Goal: Obtain resource: Download file/media

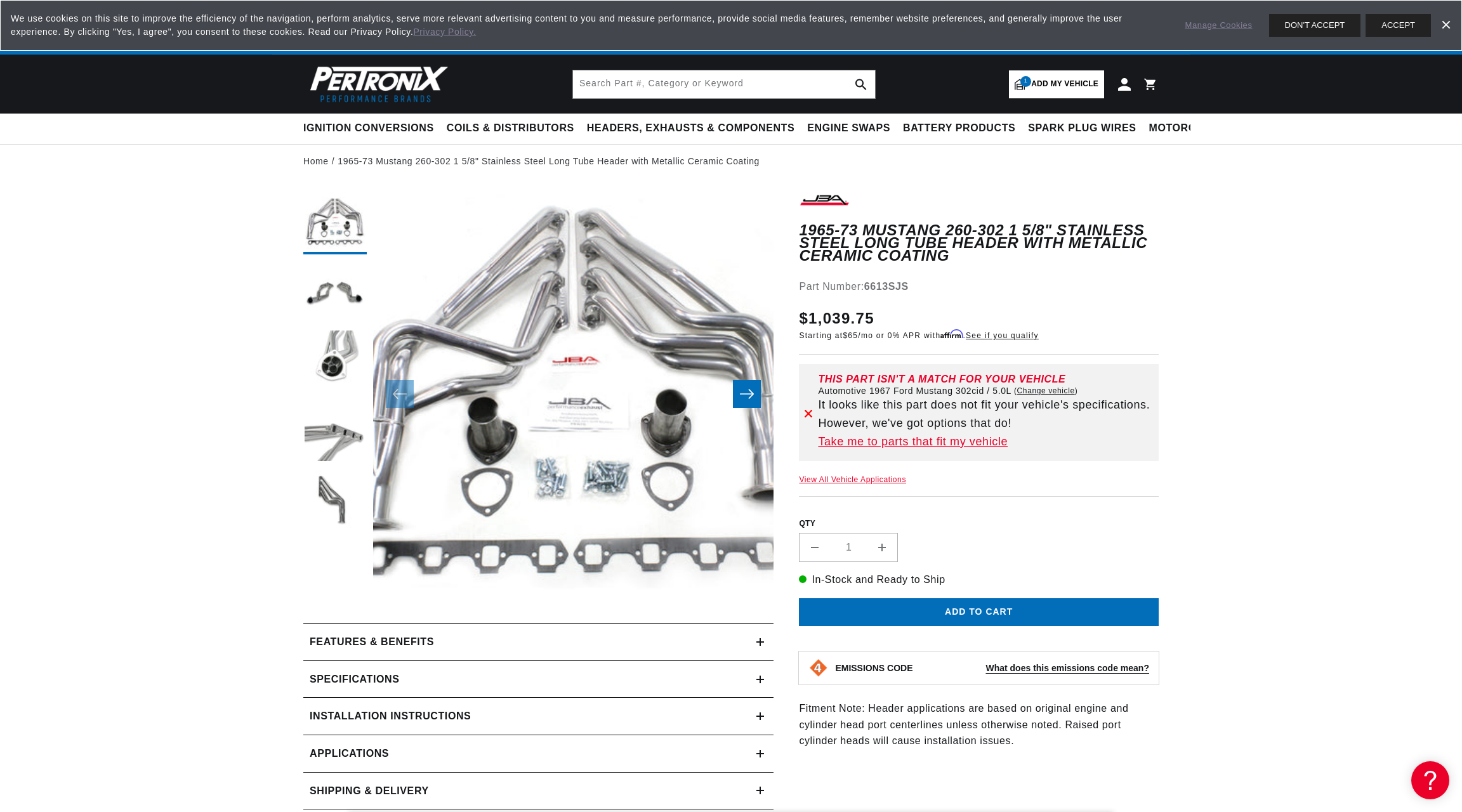
scroll to position [0, 385]
click at [1323, 25] on button "DON'T ACCEPT" at bounding box center [1314, 25] width 92 height 23
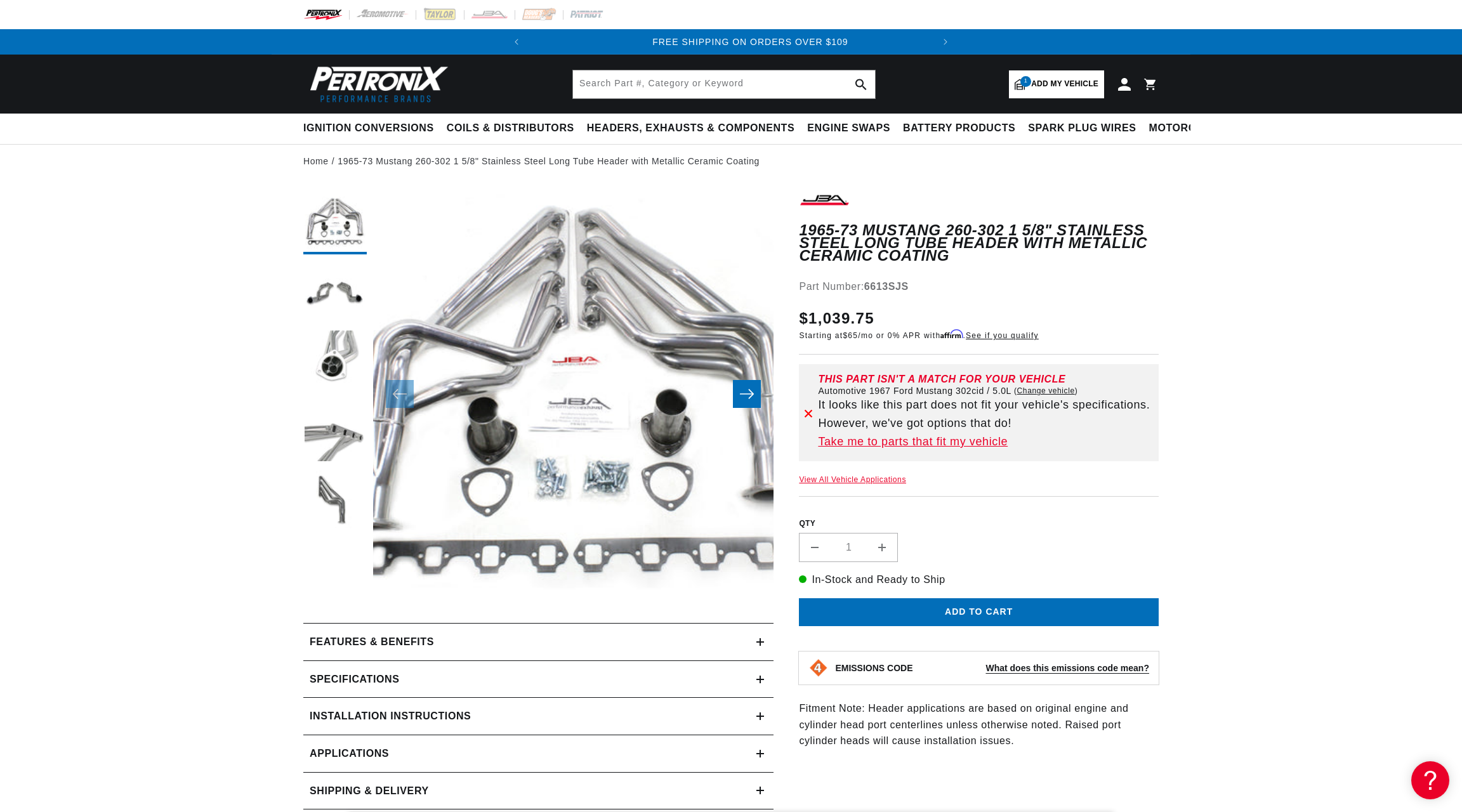
click at [807, 410] on icon at bounding box center [809, 414] width 7 height 7
click at [806, 409] on icon at bounding box center [808, 413] width 9 height 9
click at [749, 390] on icon "Slide right" at bounding box center [747, 394] width 15 height 12
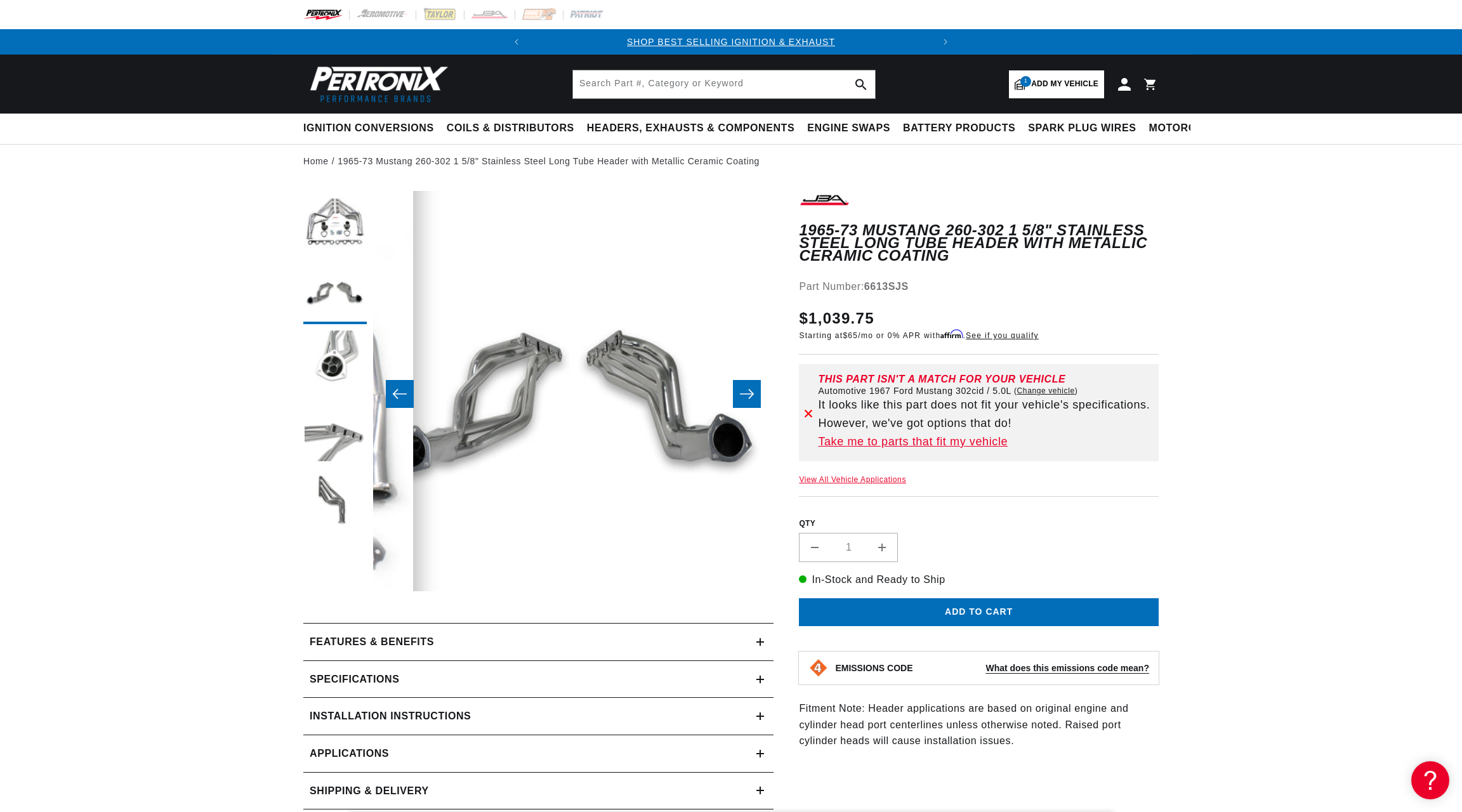
click at [747, 393] on icon "Slide right" at bounding box center [747, 394] width 15 height 12
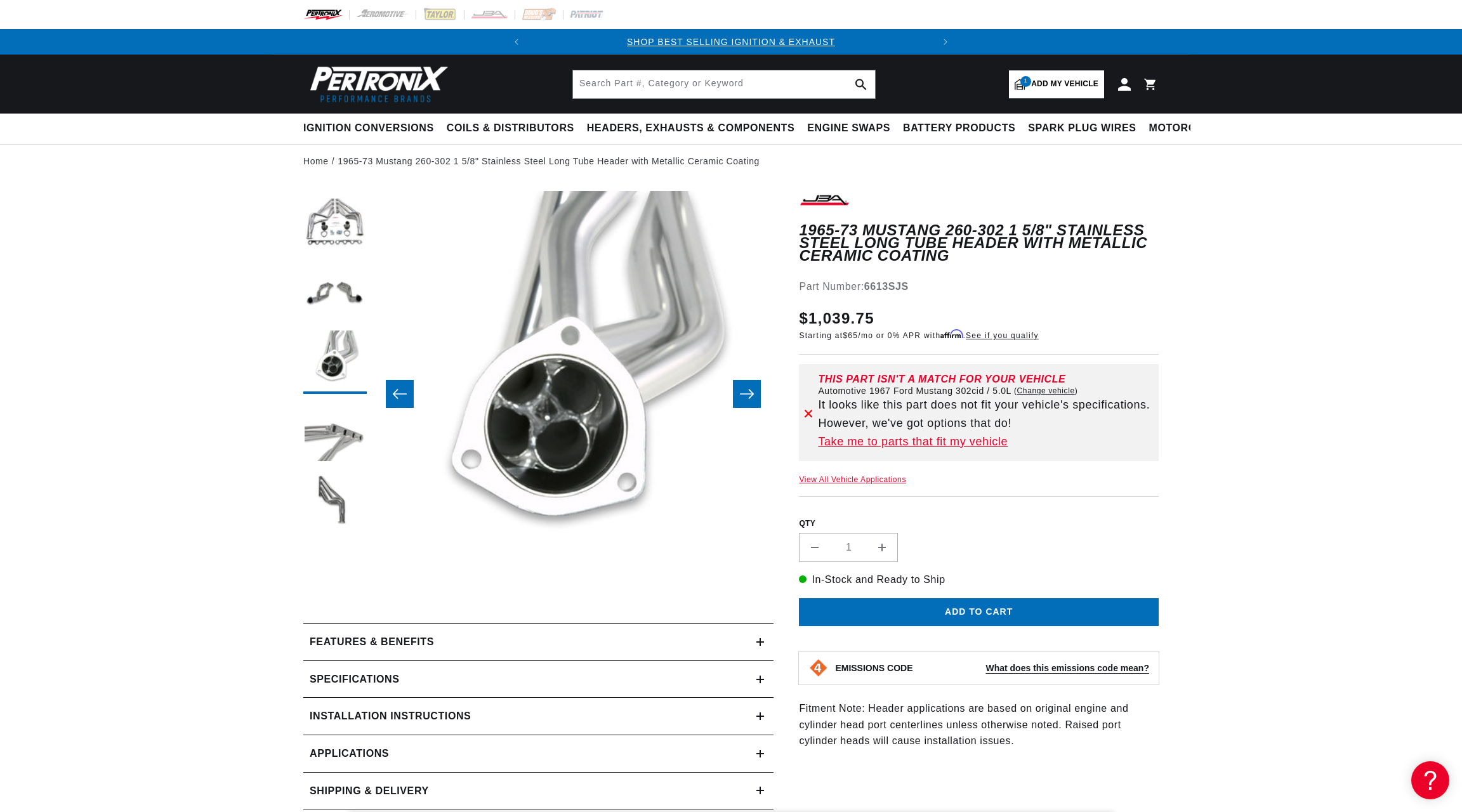
click at [747, 393] on icon "Slide right" at bounding box center [747, 394] width 15 height 12
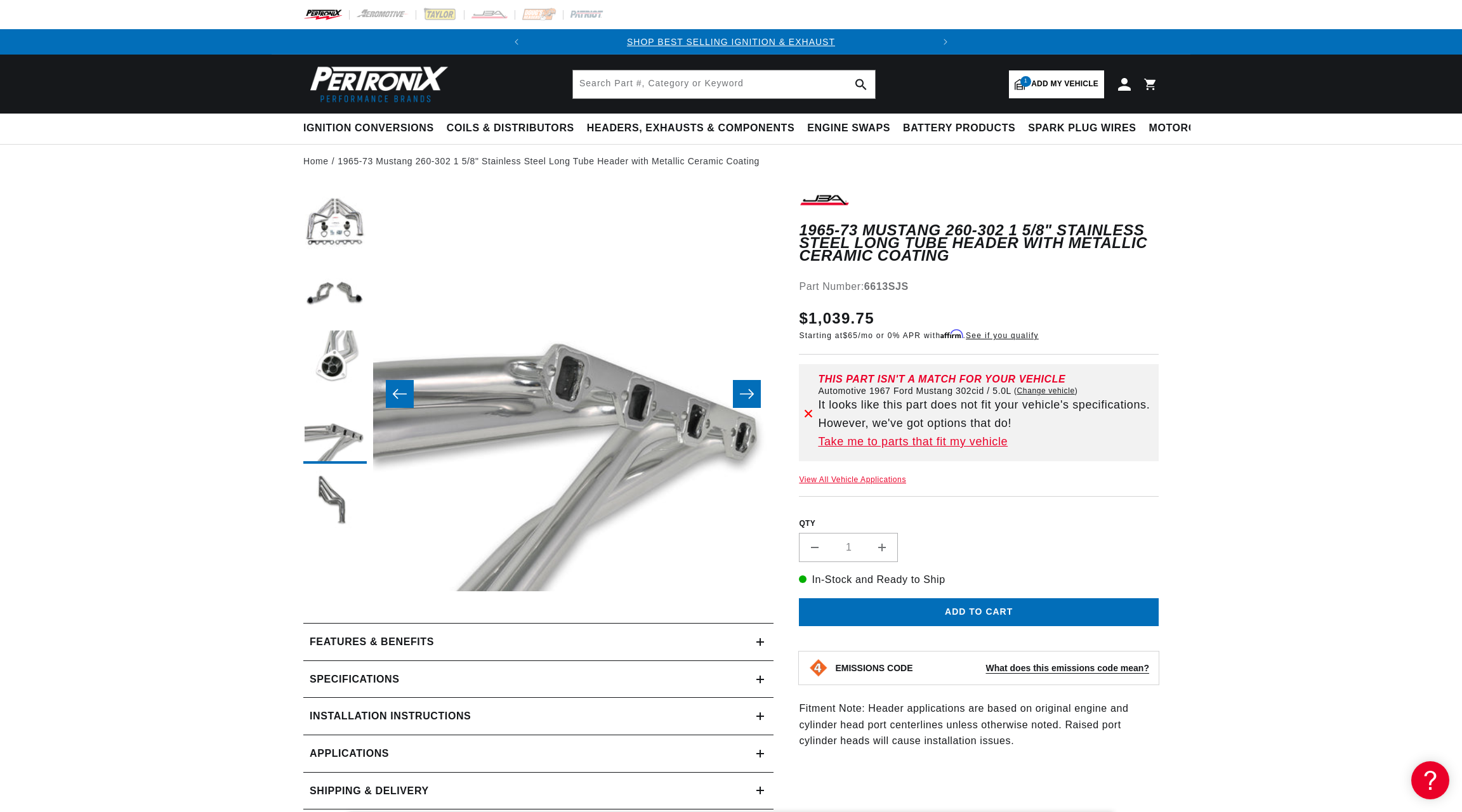
click at [747, 393] on icon "Slide right" at bounding box center [747, 394] width 15 height 12
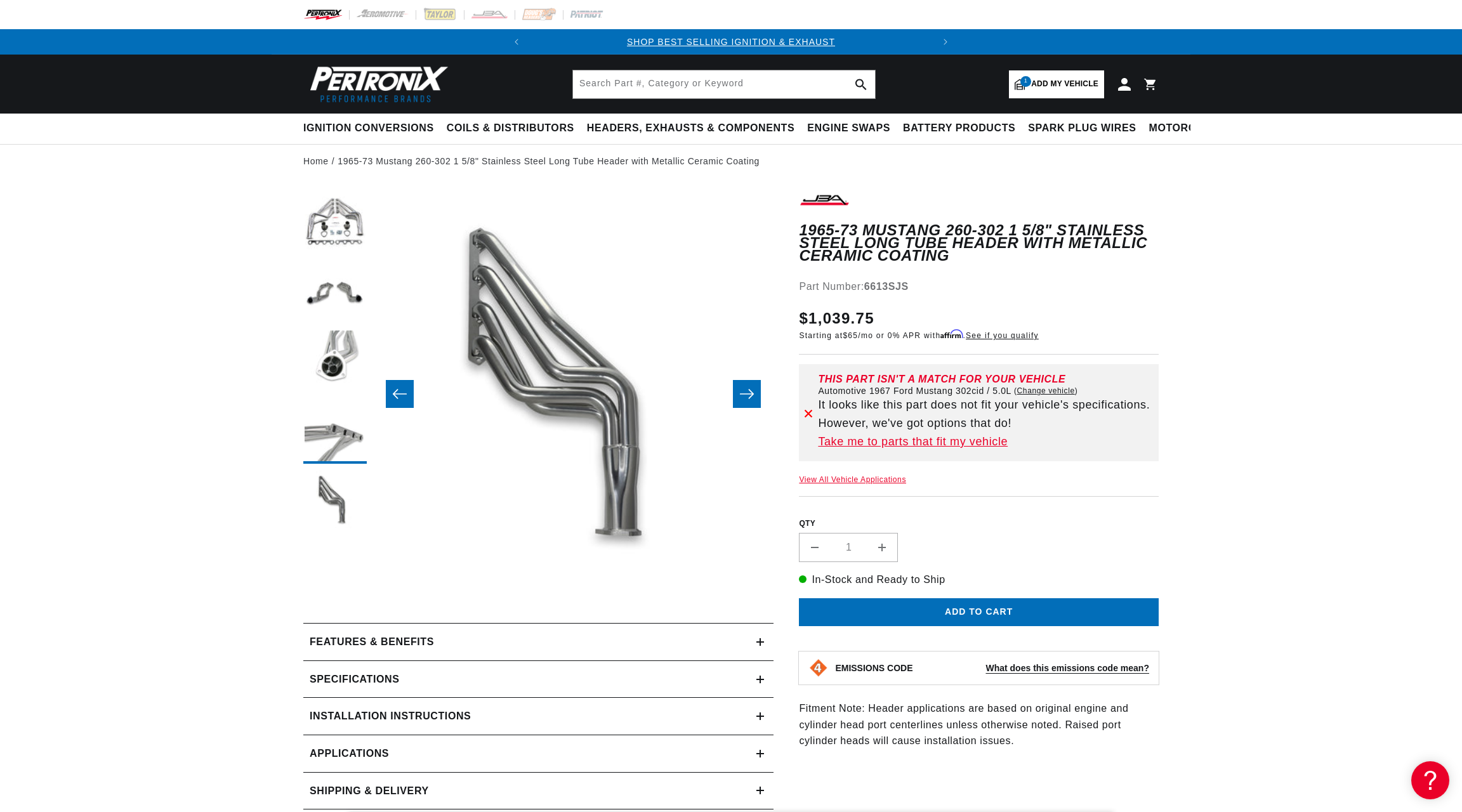
click at [747, 393] on icon "Slide right" at bounding box center [747, 394] width 15 height 12
click at [405, 394] on icon "Slide left" at bounding box center [400, 394] width 14 height 10
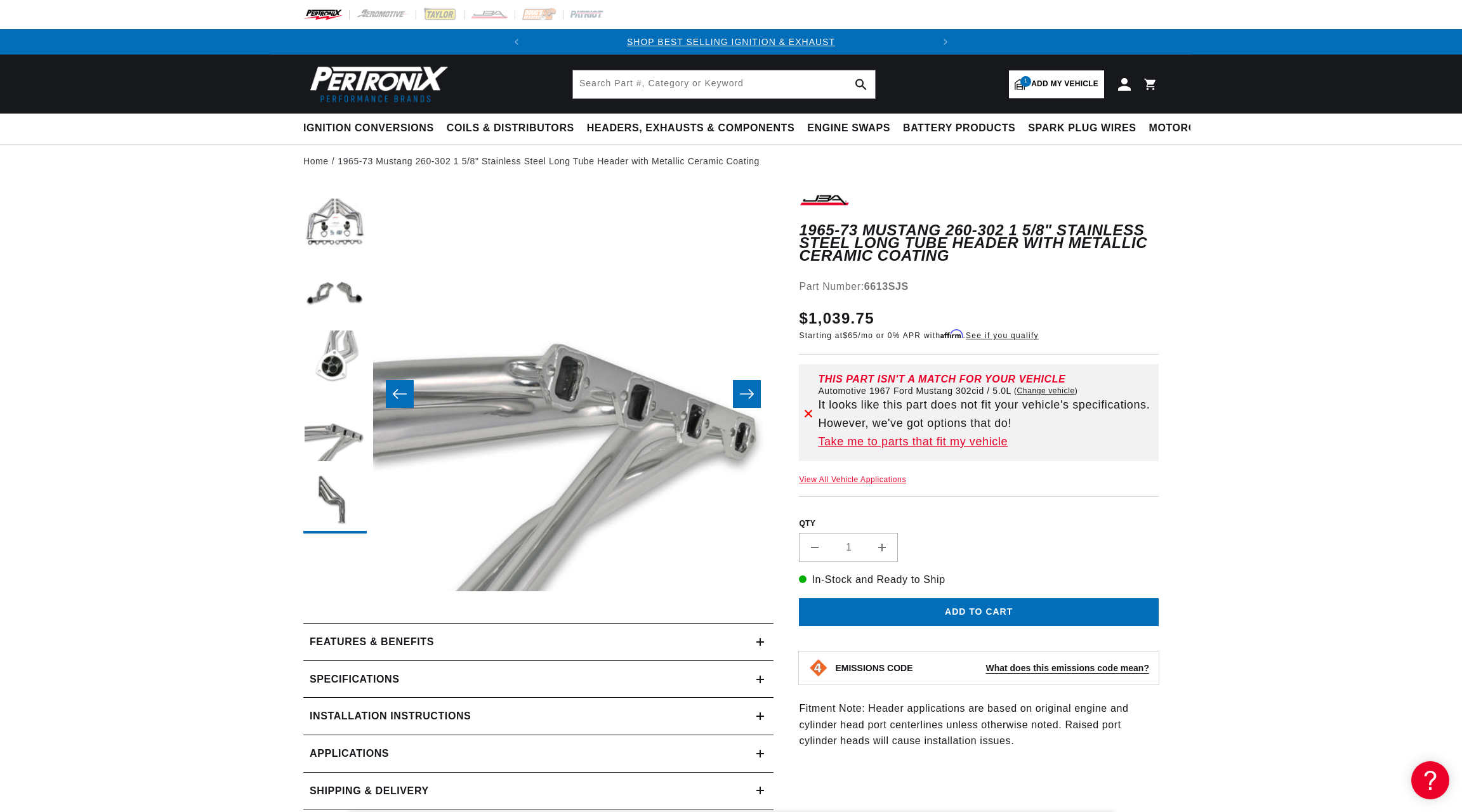
click at [402, 393] on icon "Slide left" at bounding box center [400, 394] width 15 height 12
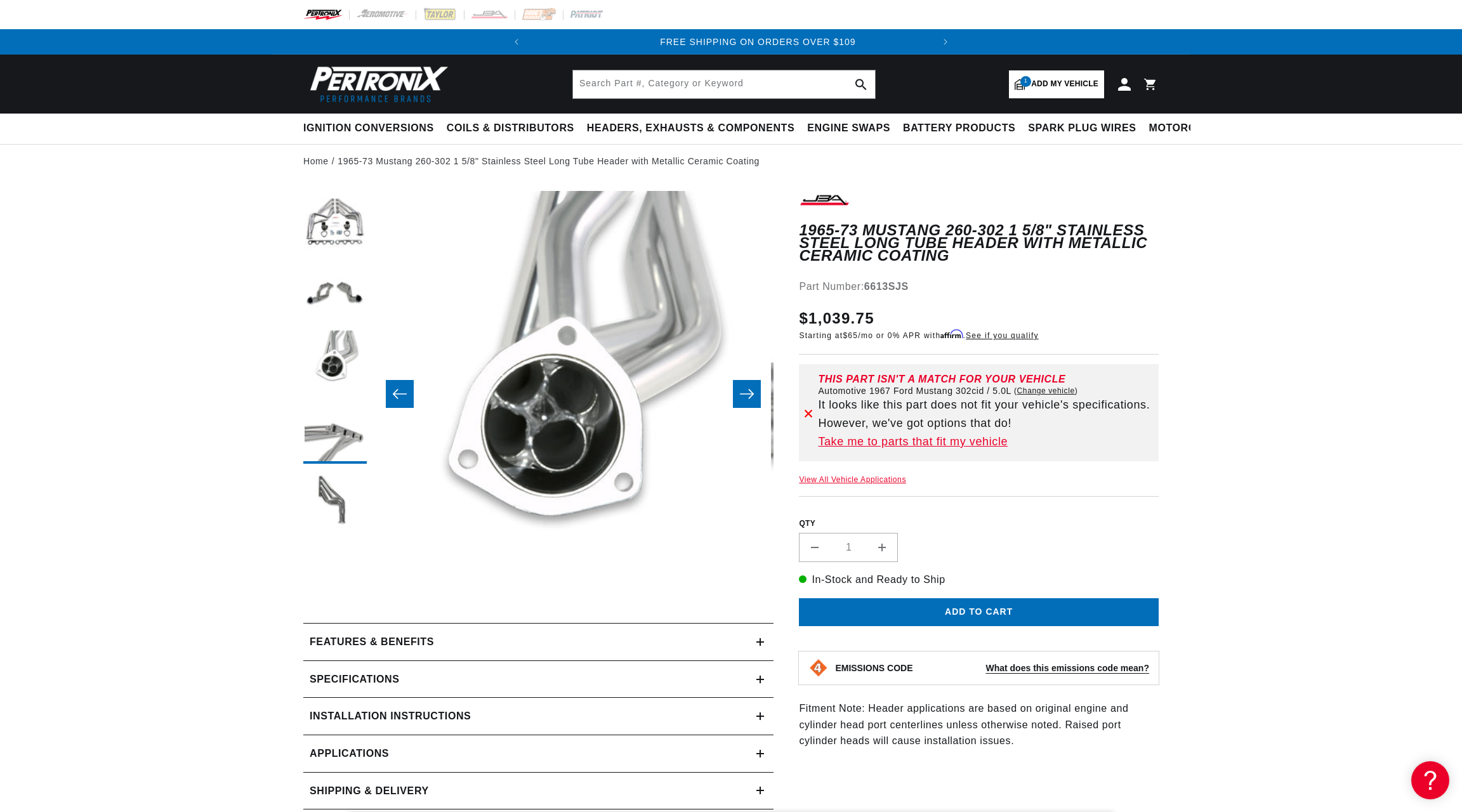
scroll to position [0, 802]
click at [402, 393] on icon "Slide left" at bounding box center [400, 394] width 15 height 12
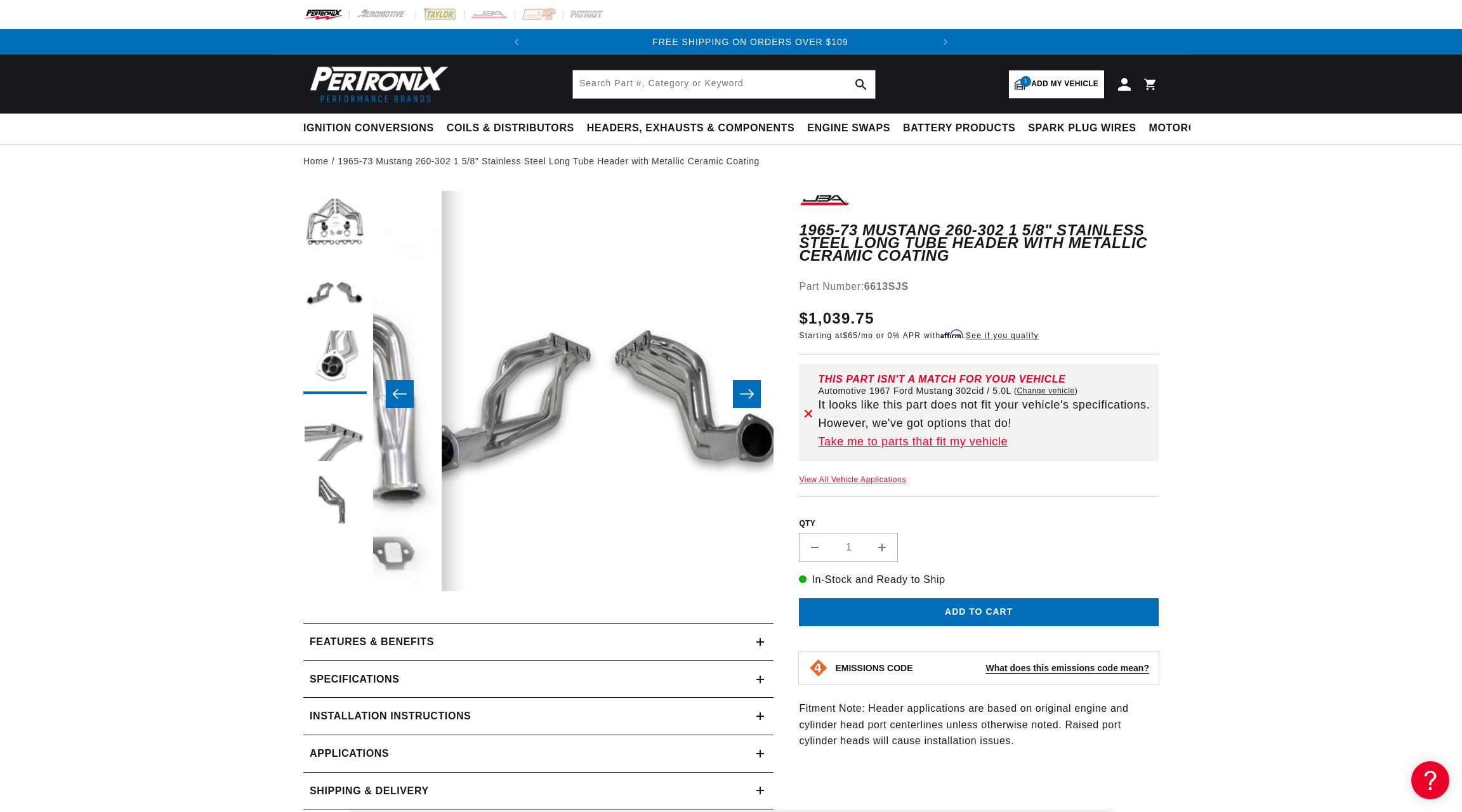
click at [402, 393] on icon "Slide left" at bounding box center [400, 394] width 15 height 12
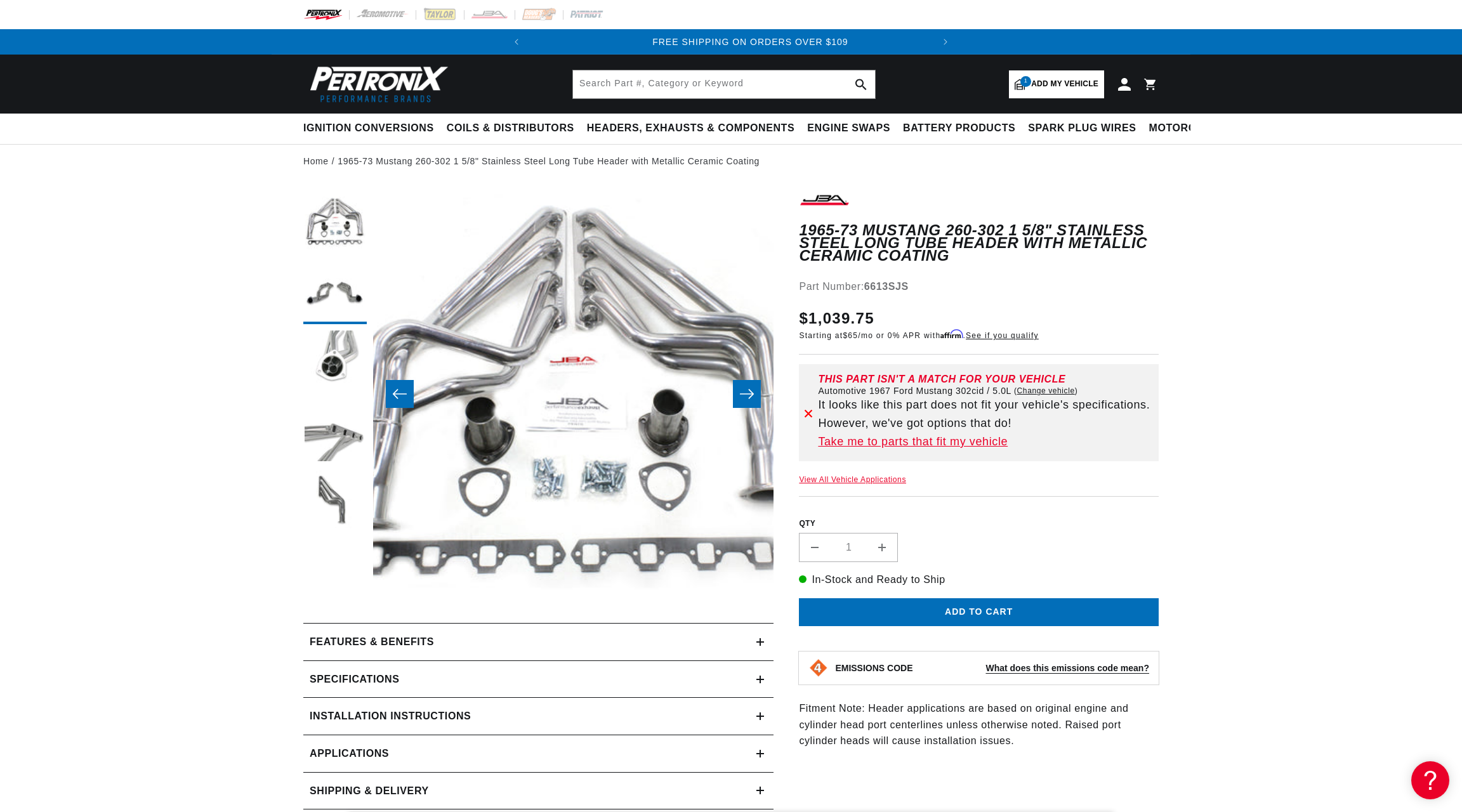
scroll to position [0, 1]
click at [402, 393] on icon "Slide left" at bounding box center [400, 394] width 15 height 12
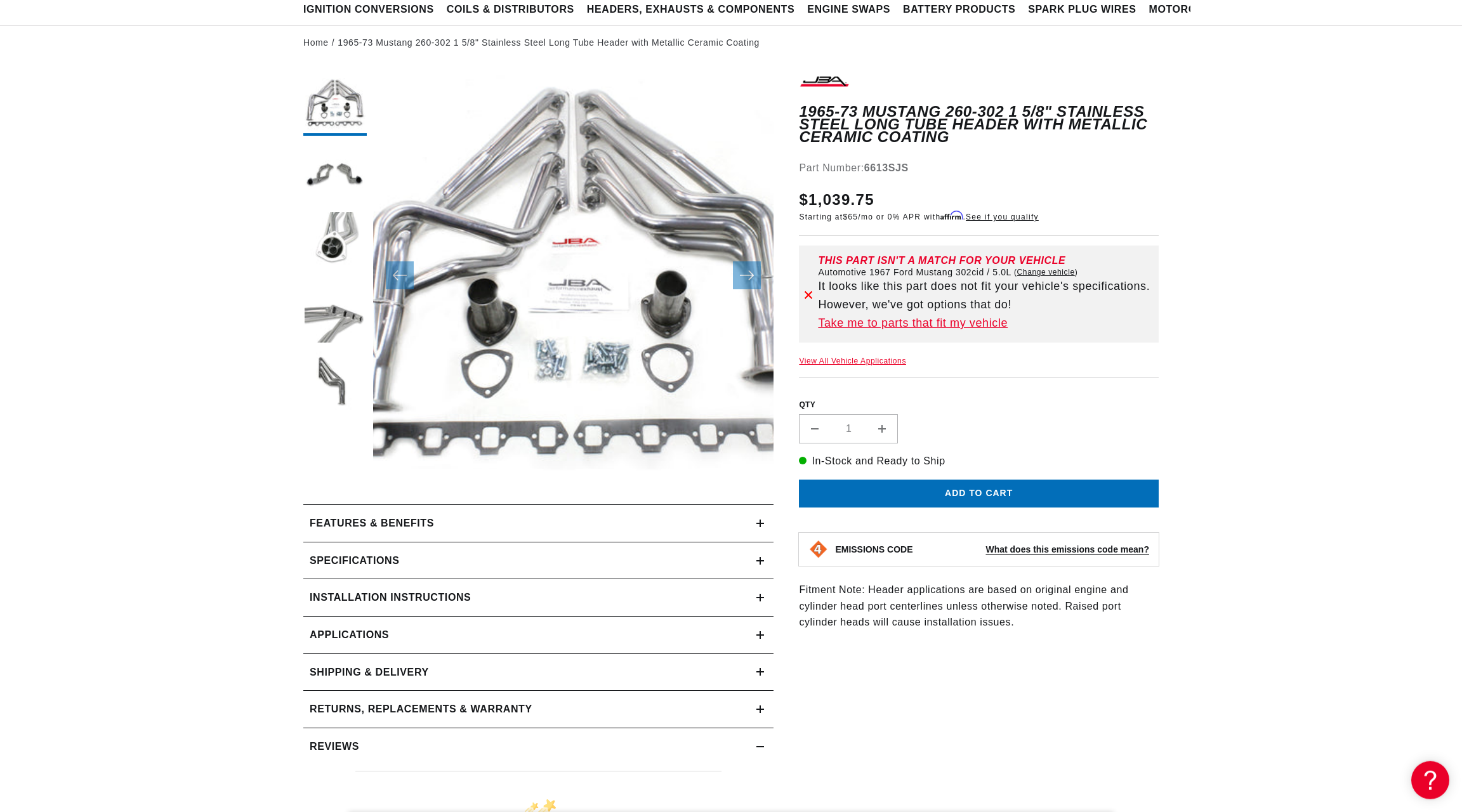
scroll to position [137, 0]
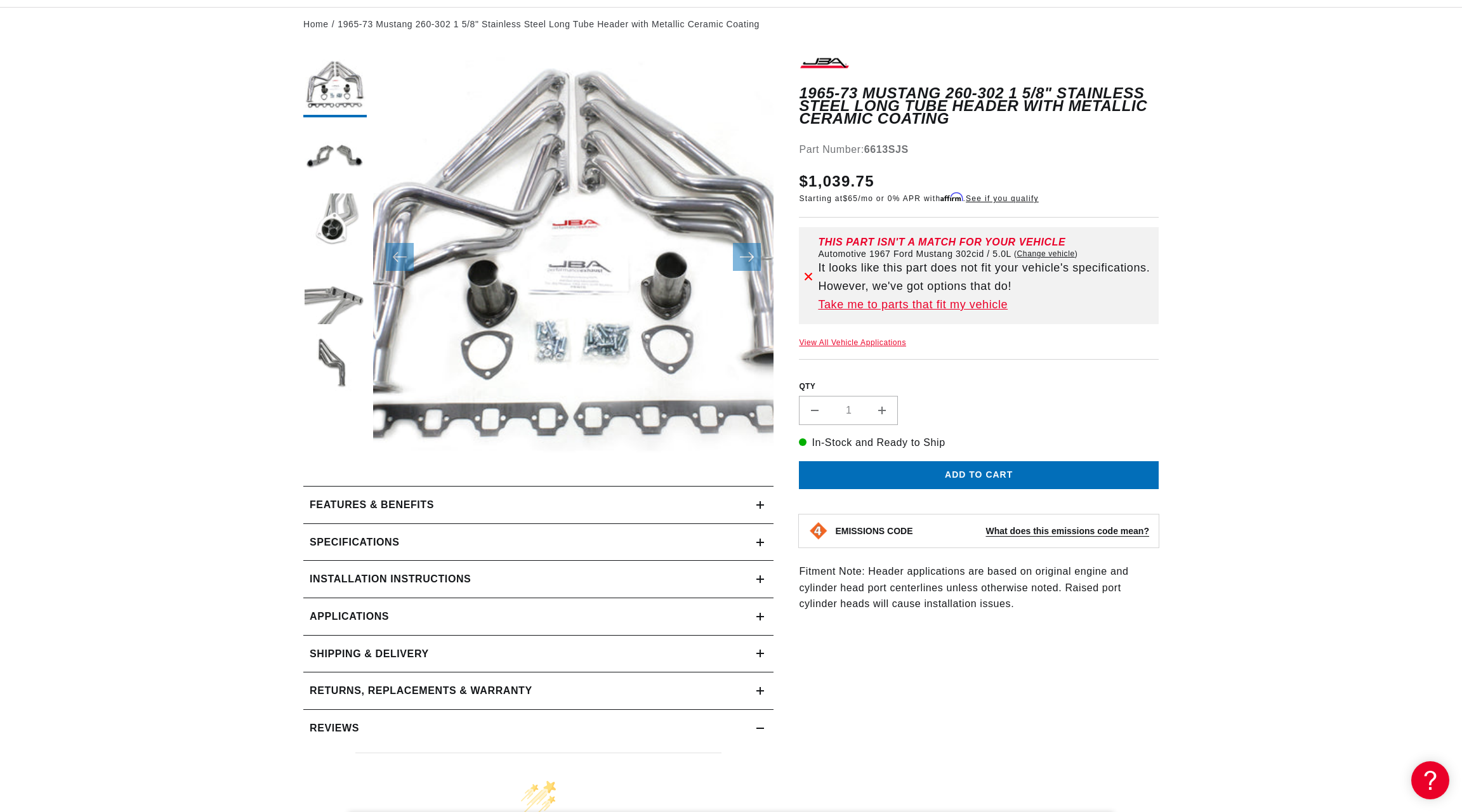
click at [337, 509] on h2 "Features & Benefits" at bounding box center [372, 505] width 124 height 17
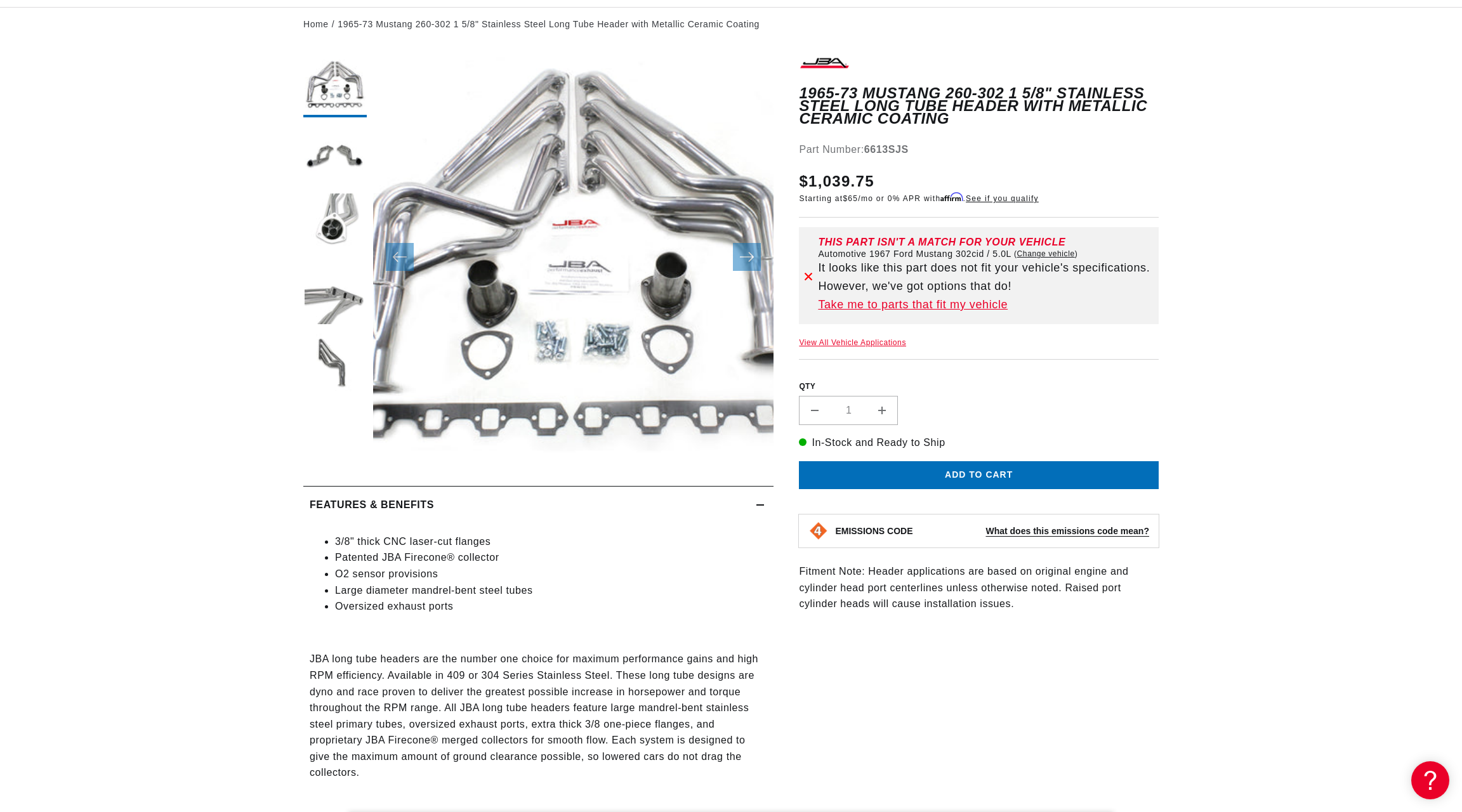
scroll to position [0, 385]
click at [341, 509] on h2 "Features & Benefits" at bounding box center [372, 505] width 124 height 17
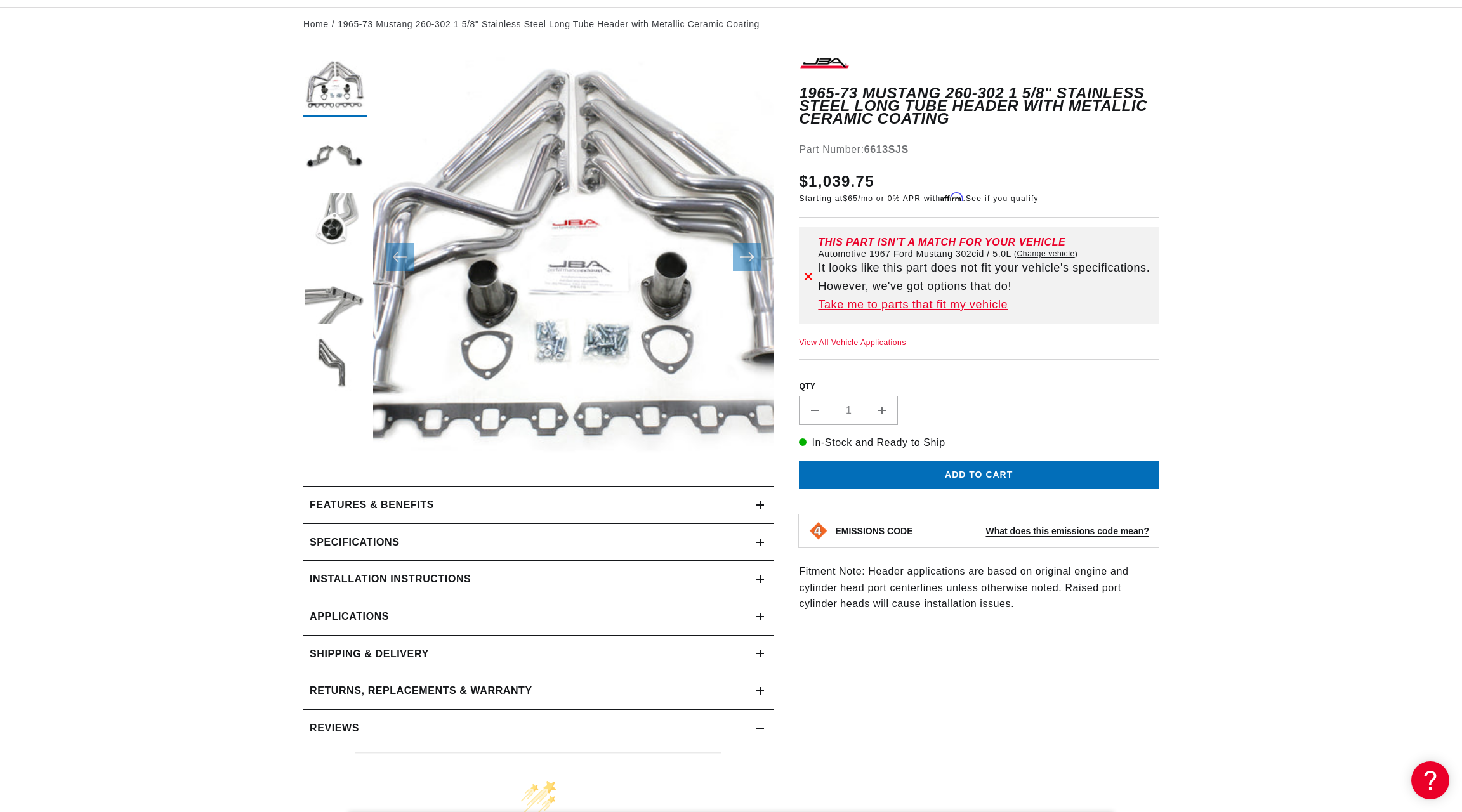
click at [341, 509] on h2 "Features & Benefits" at bounding box center [372, 505] width 124 height 17
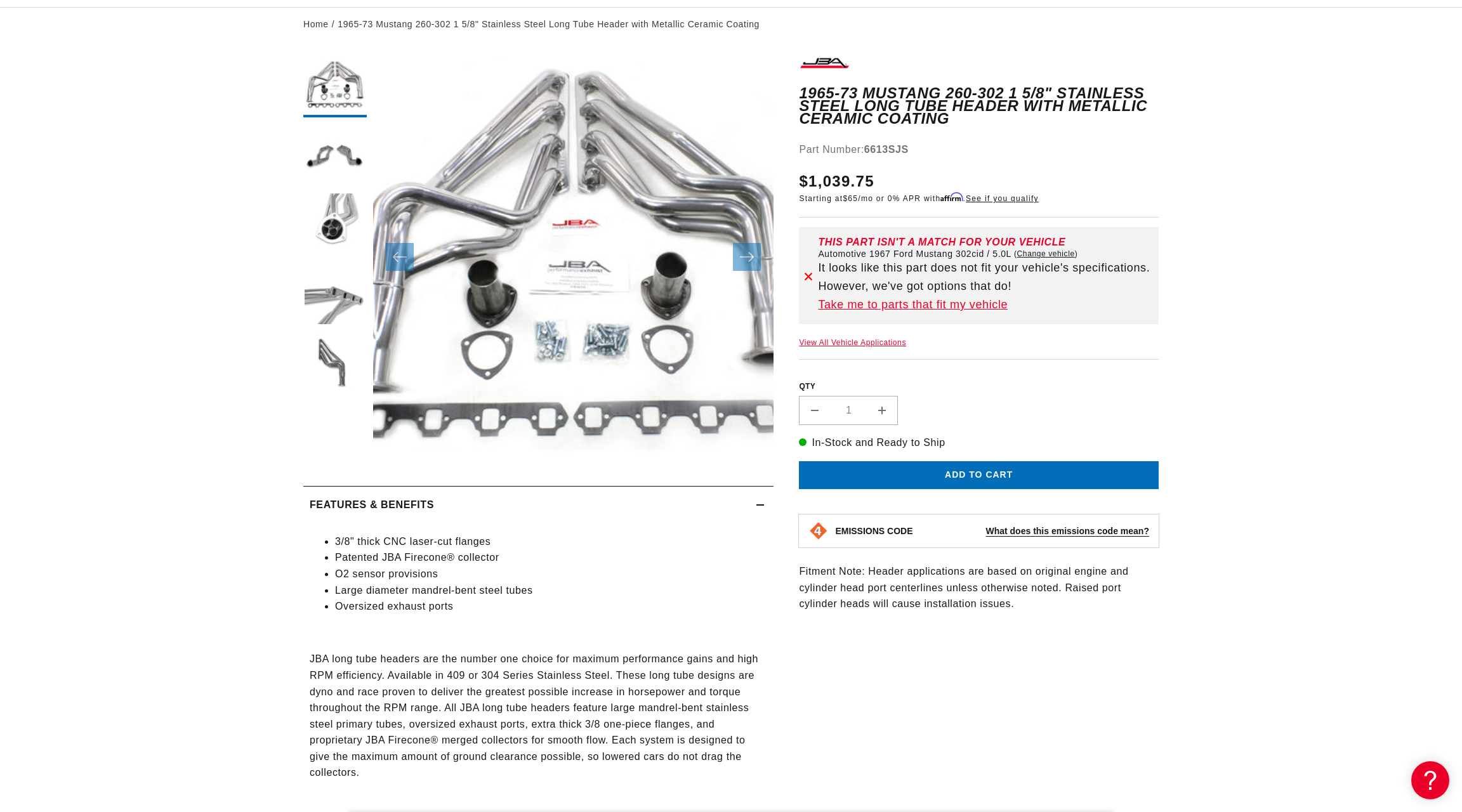
click at [347, 507] on h2 "Features & Benefits" at bounding box center [372, 505] width 124 height 17
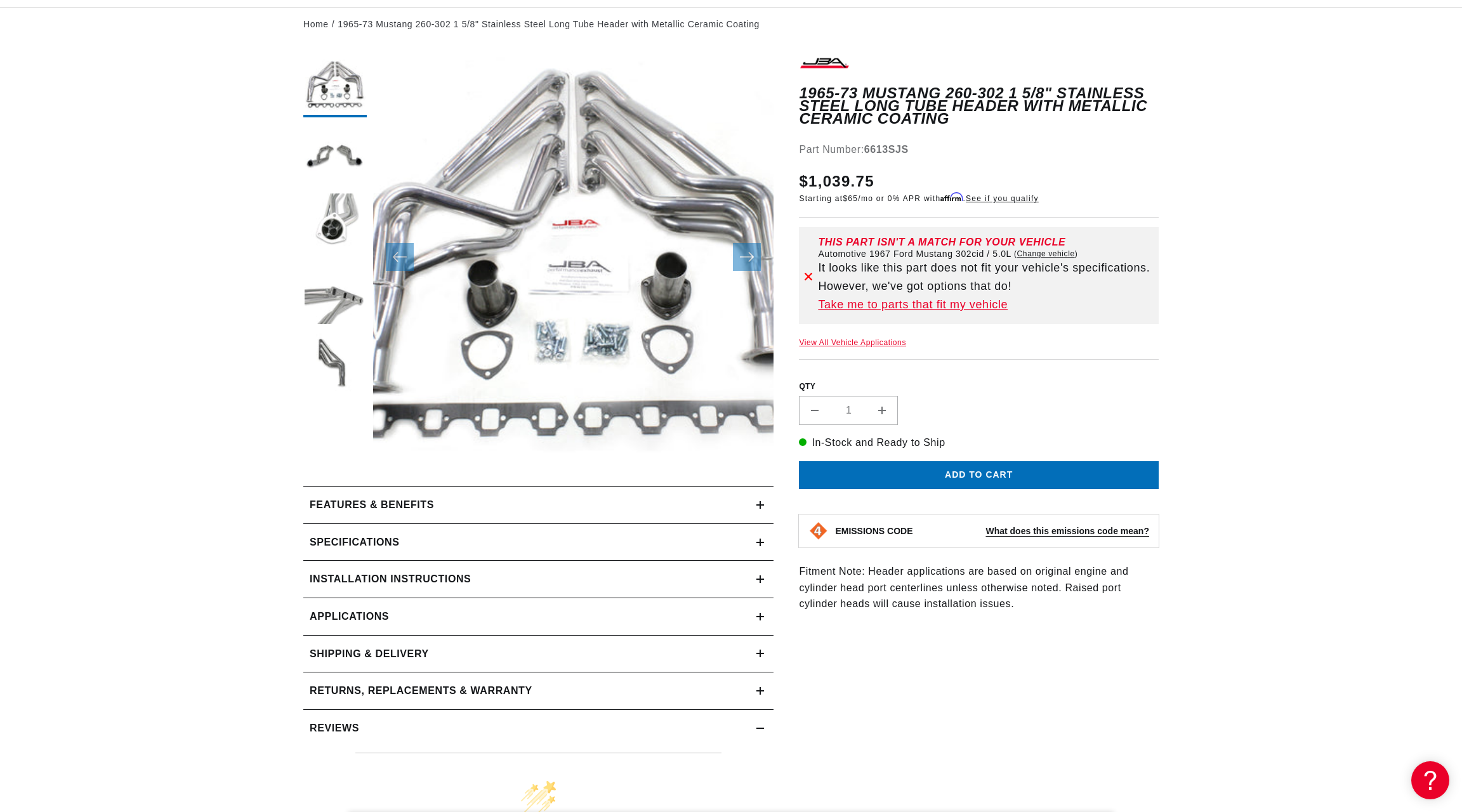
click at [343, 539] on h2 "Specifications" at bounding box center [354, 542] width 90 height 17
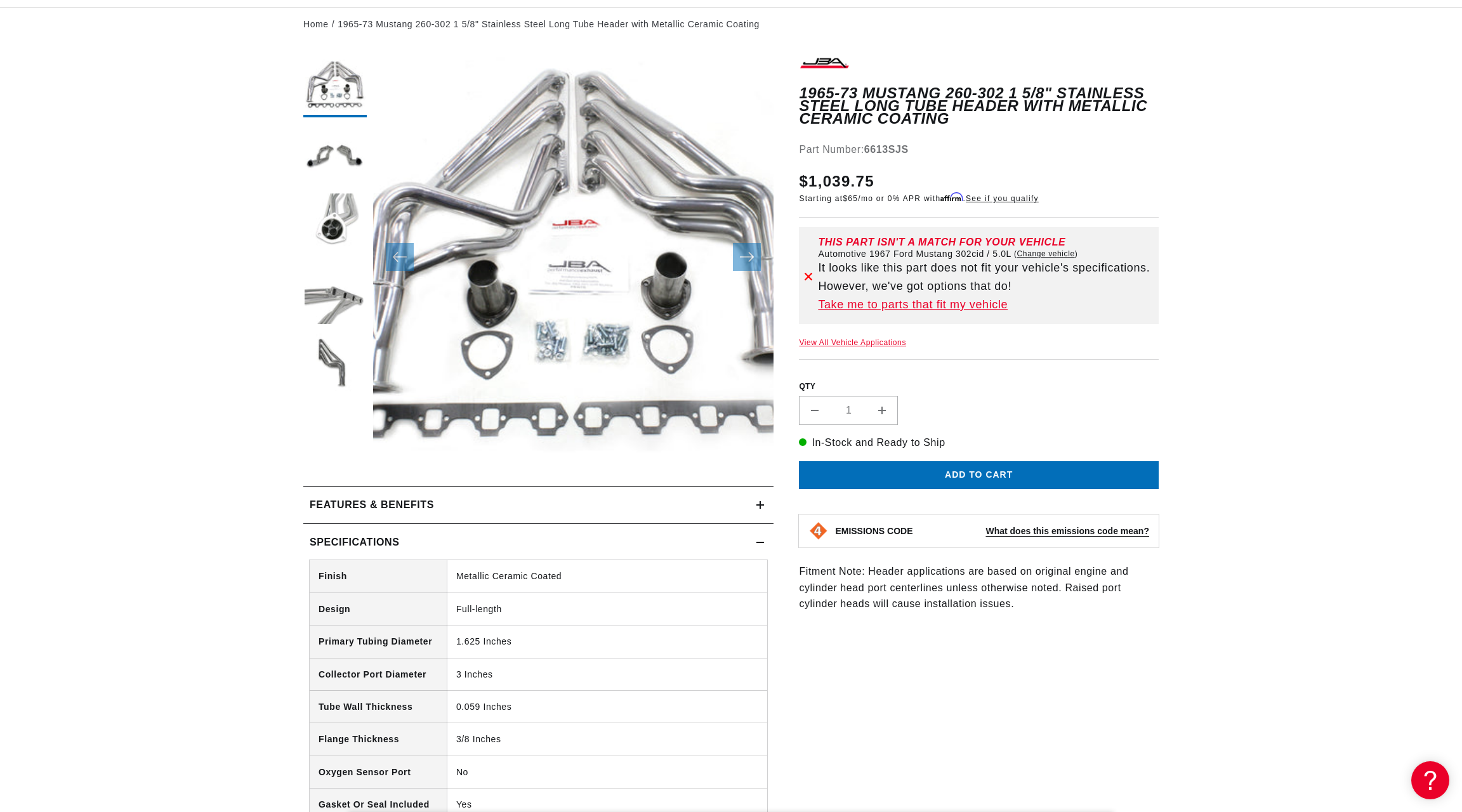
scroll to position [0, 0]
click at [343, 539] on h2 "Specifications" at bounding box center [354, 542] width 90 height 17
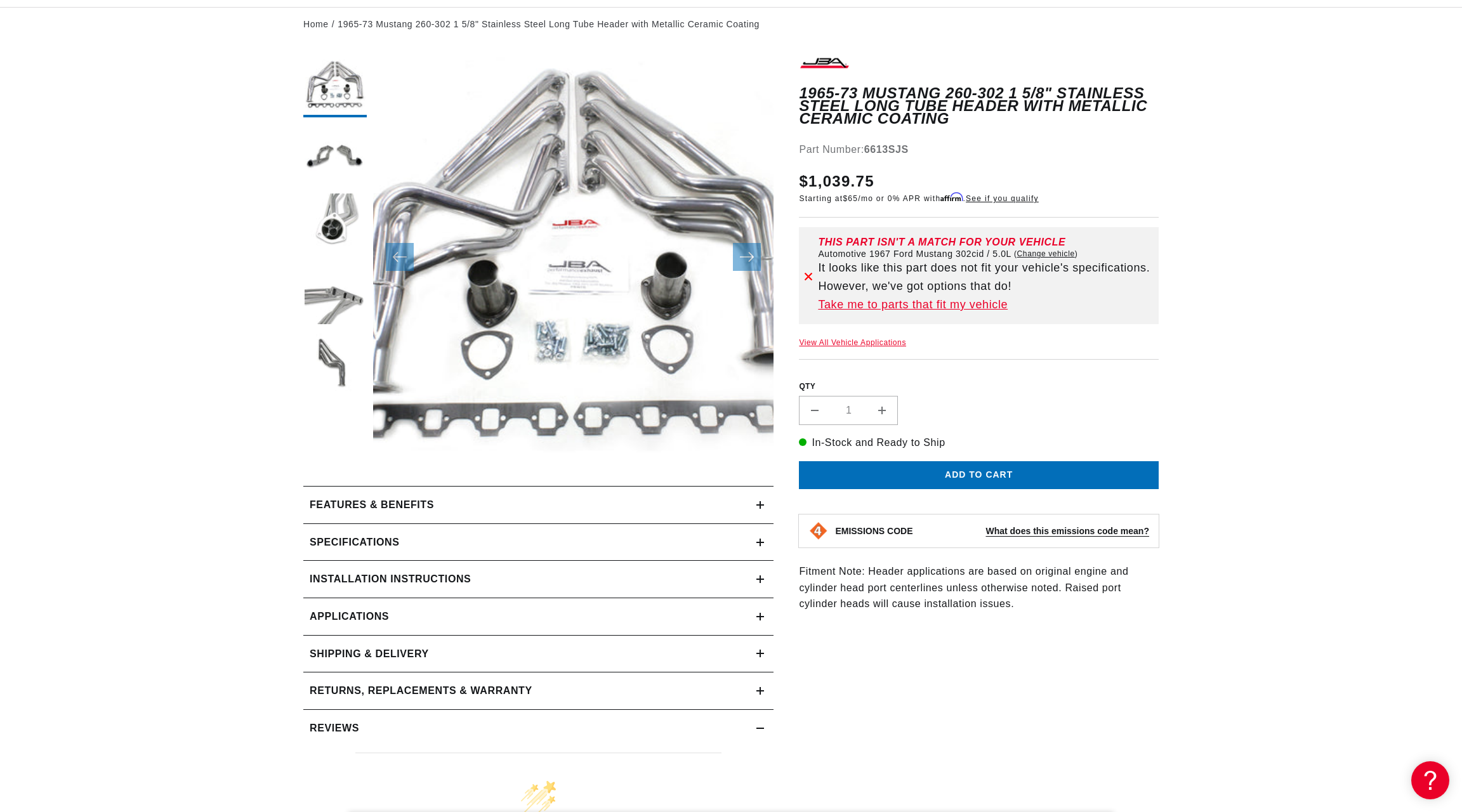
click at [345, 580] on h2 "Installation instructions" at bounding box center [390, 579] width 161 height 17
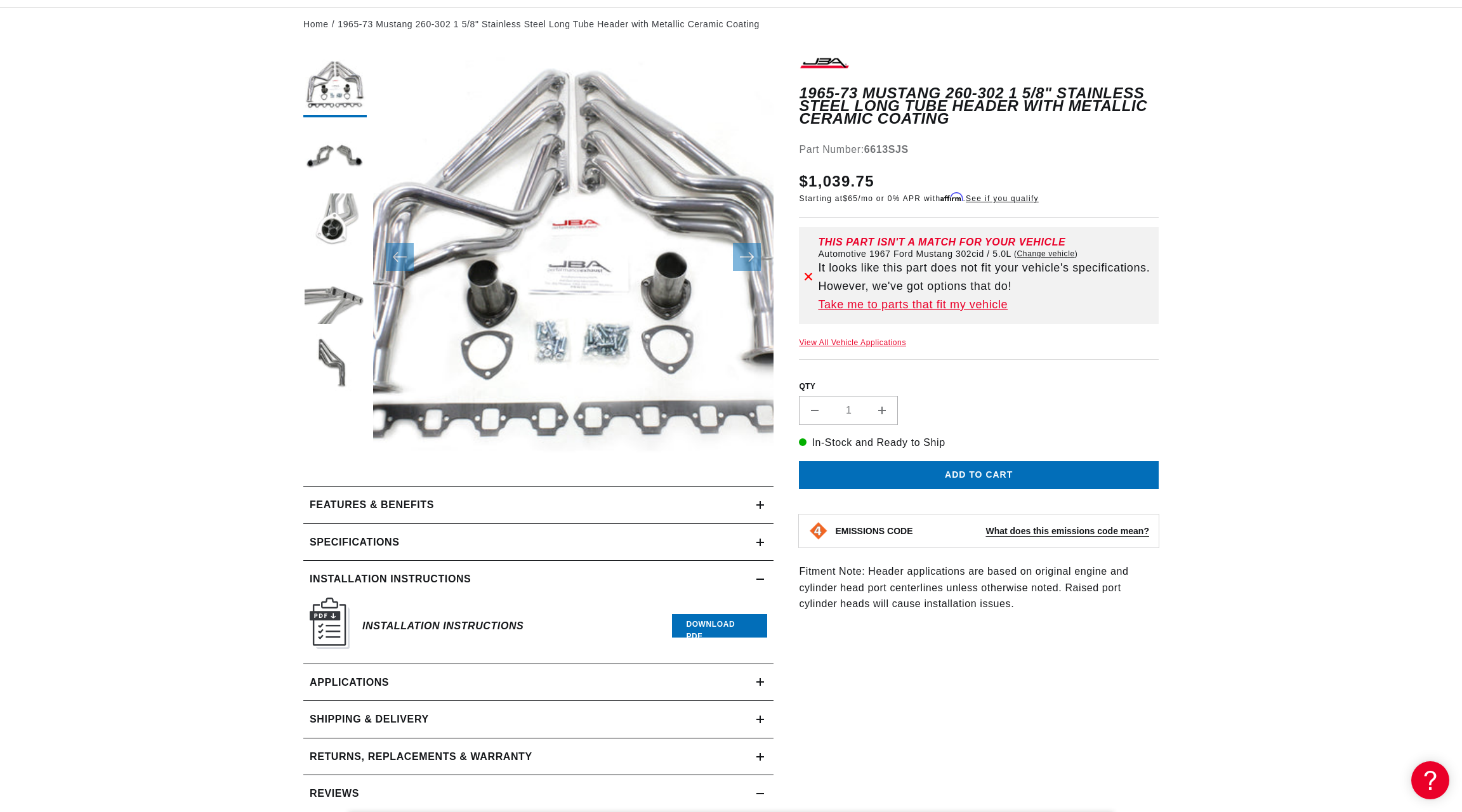
click at [724, 627] on link "Download PDF" at bounding box center [720, 626] width 95 height 23
drag, startPoint x: 868, startPoint y: 135, endPoint x: 910, endPoint y: 130, distance: 42.3
click at [910, 141] on div "Part Number: 6613SJS" at bounding box center [979, 150] width 360 height 17
copy strong "6613SJS"
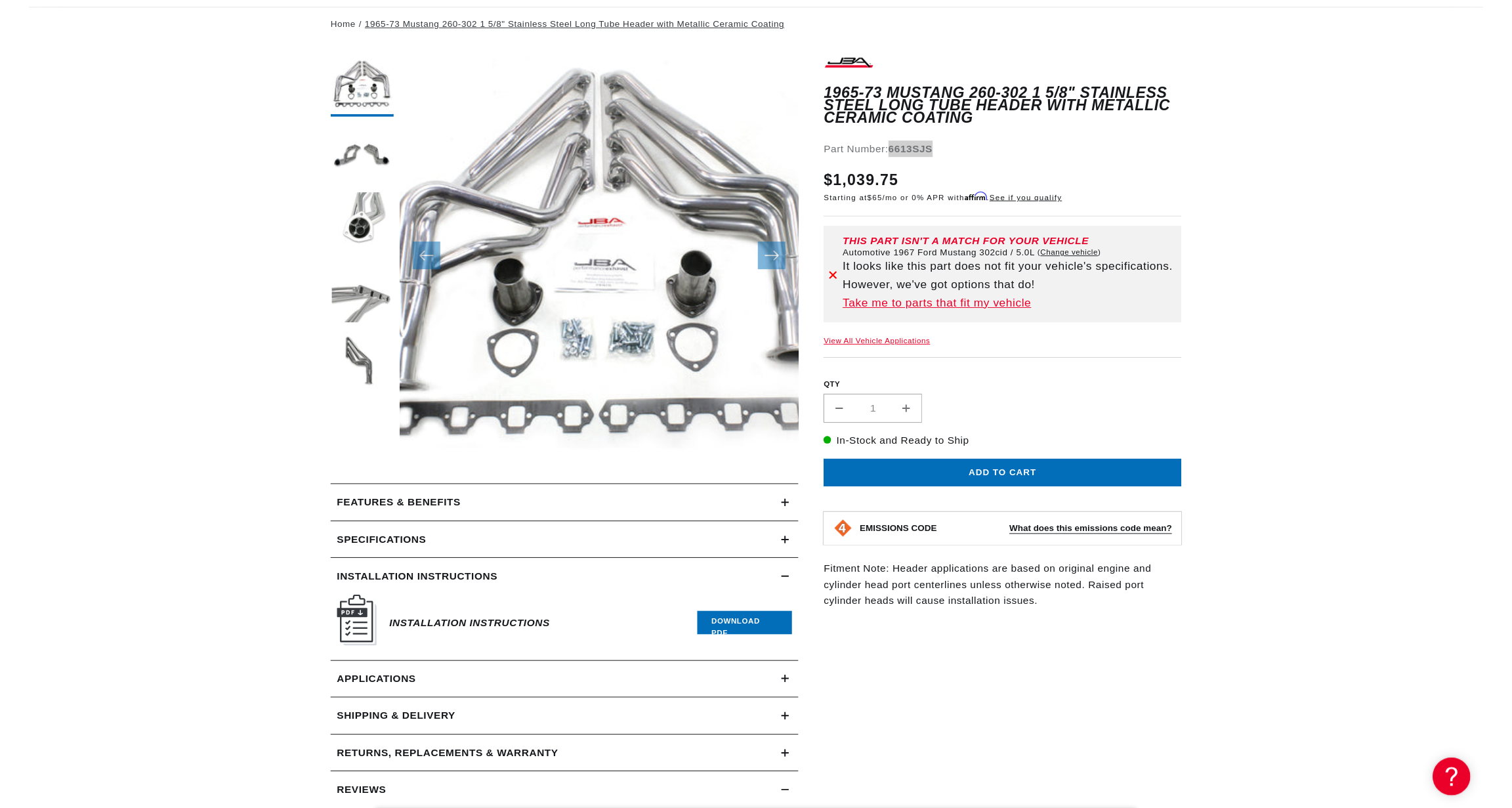
scroll to position [0, 396]
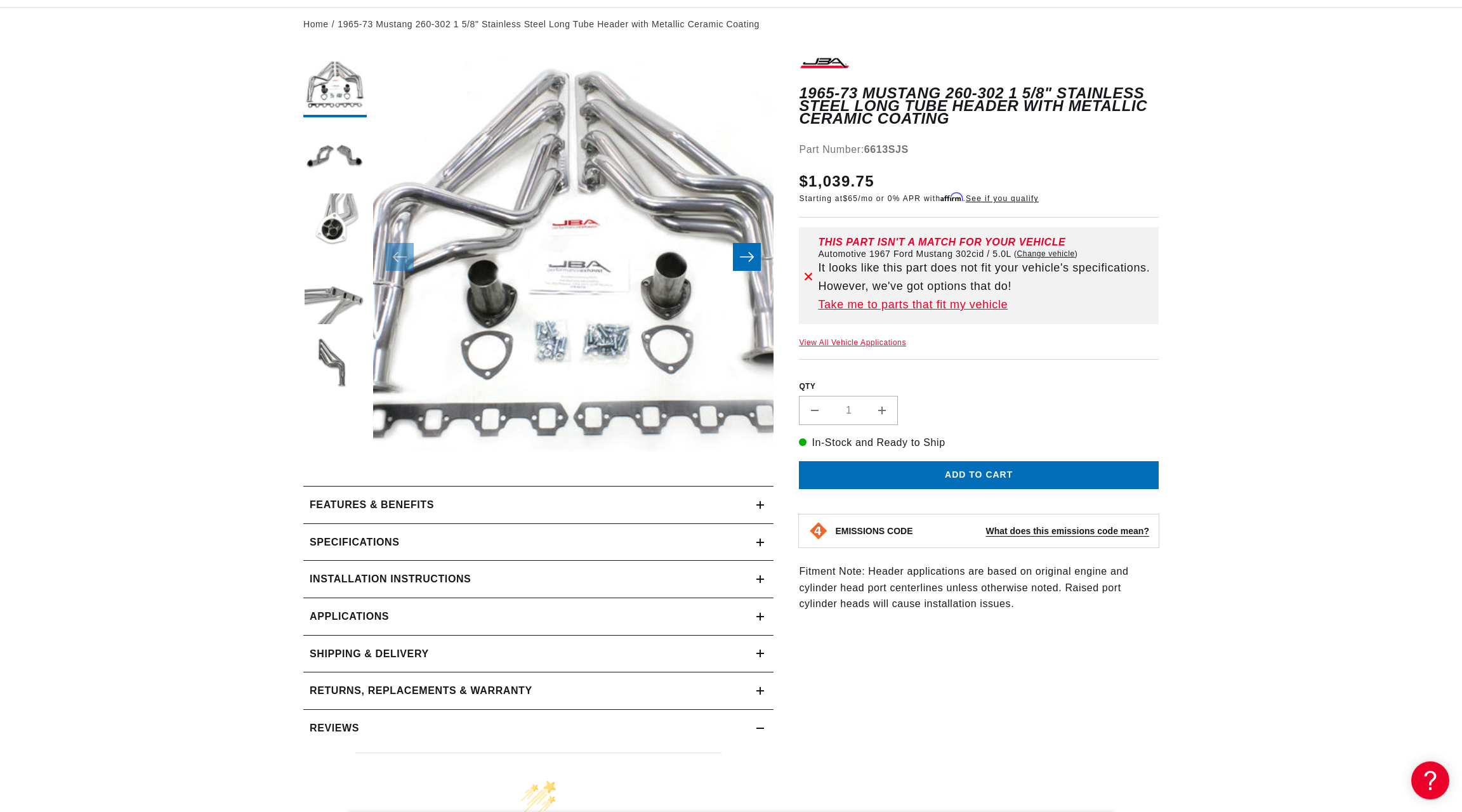
scroll to position [83, 0]
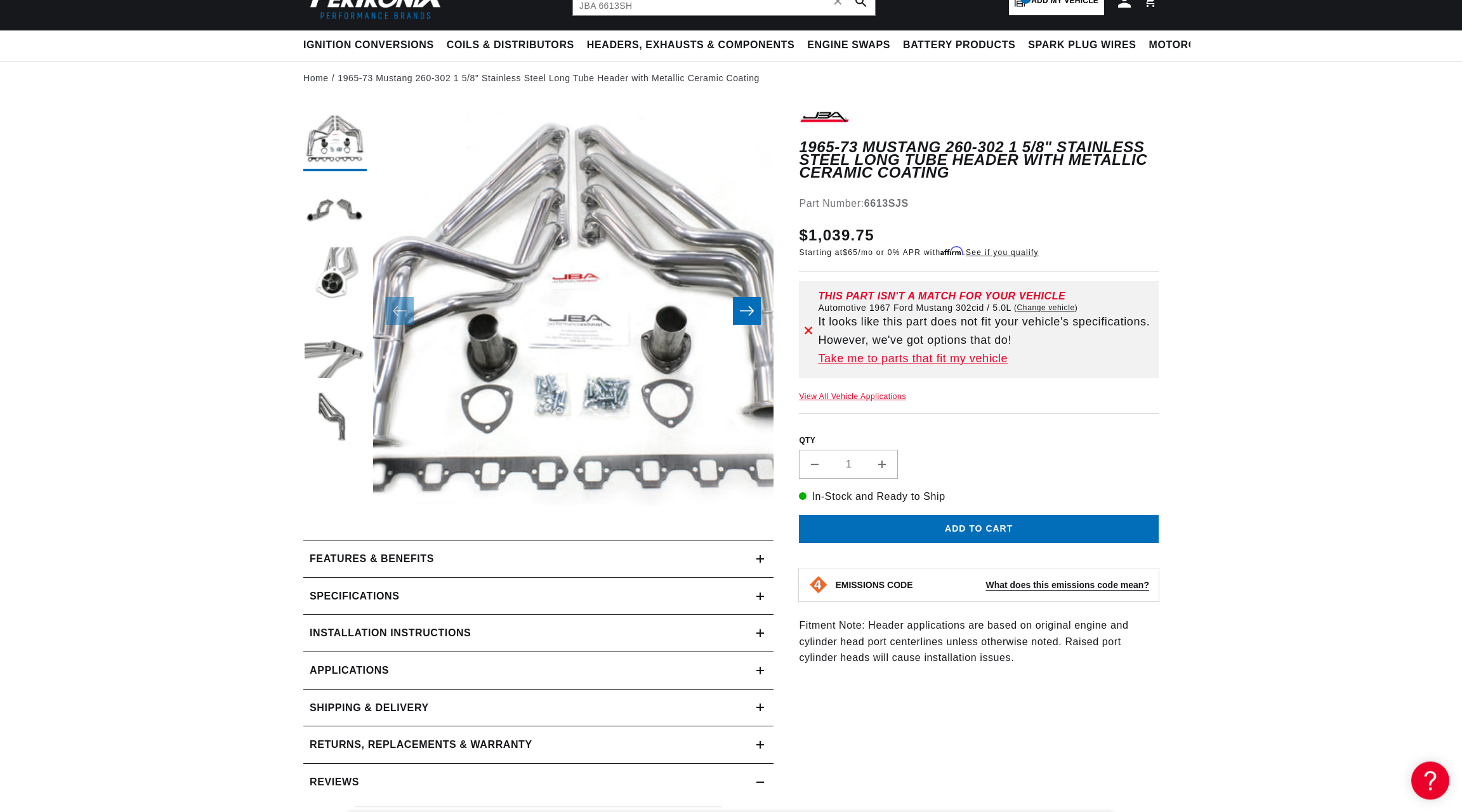
type input "JBA 6613SH"
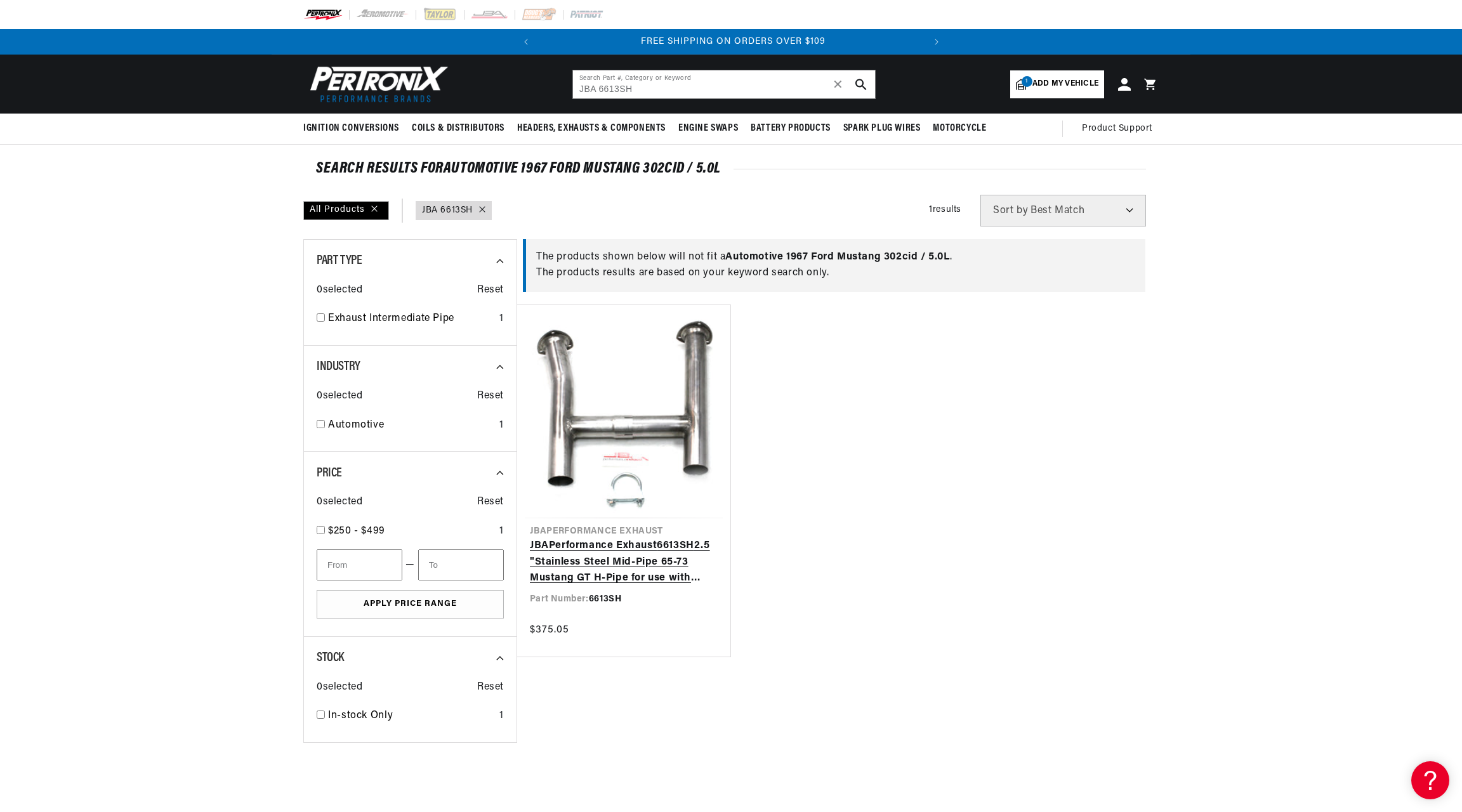
scroll to position [0, 385]
click at [627, 538] on link "JBA Performance Exhaust 6613SH 2.5 "Stainless Steel Mid-Pipe 65-73 Mustang GT H…" at bounding box center [624, 562] width 187 height 49
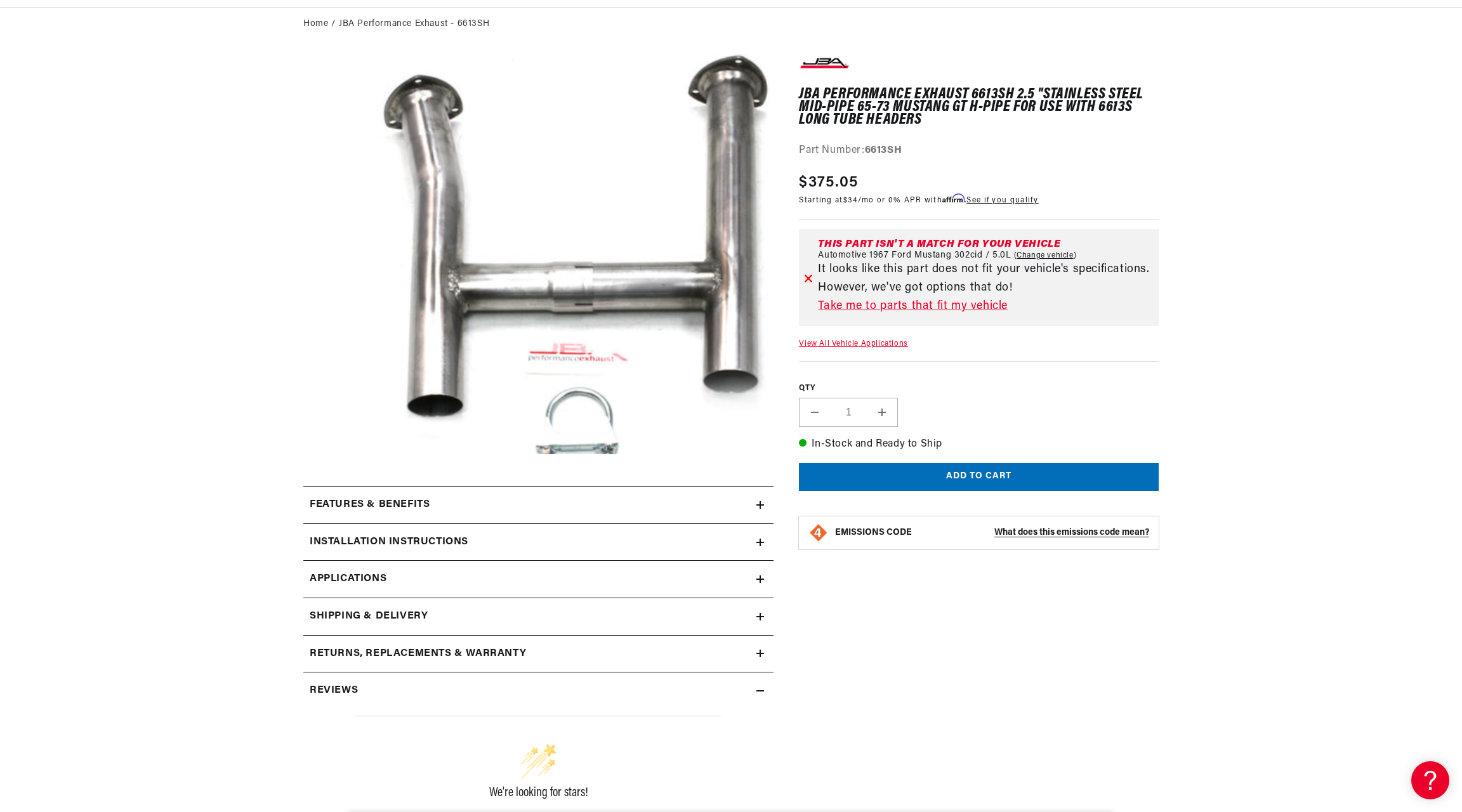
scroll to position [0, 385]
click at [380, 539] on h2 "Installation instructions" at bounding box center [389, 542] width 159 height 17
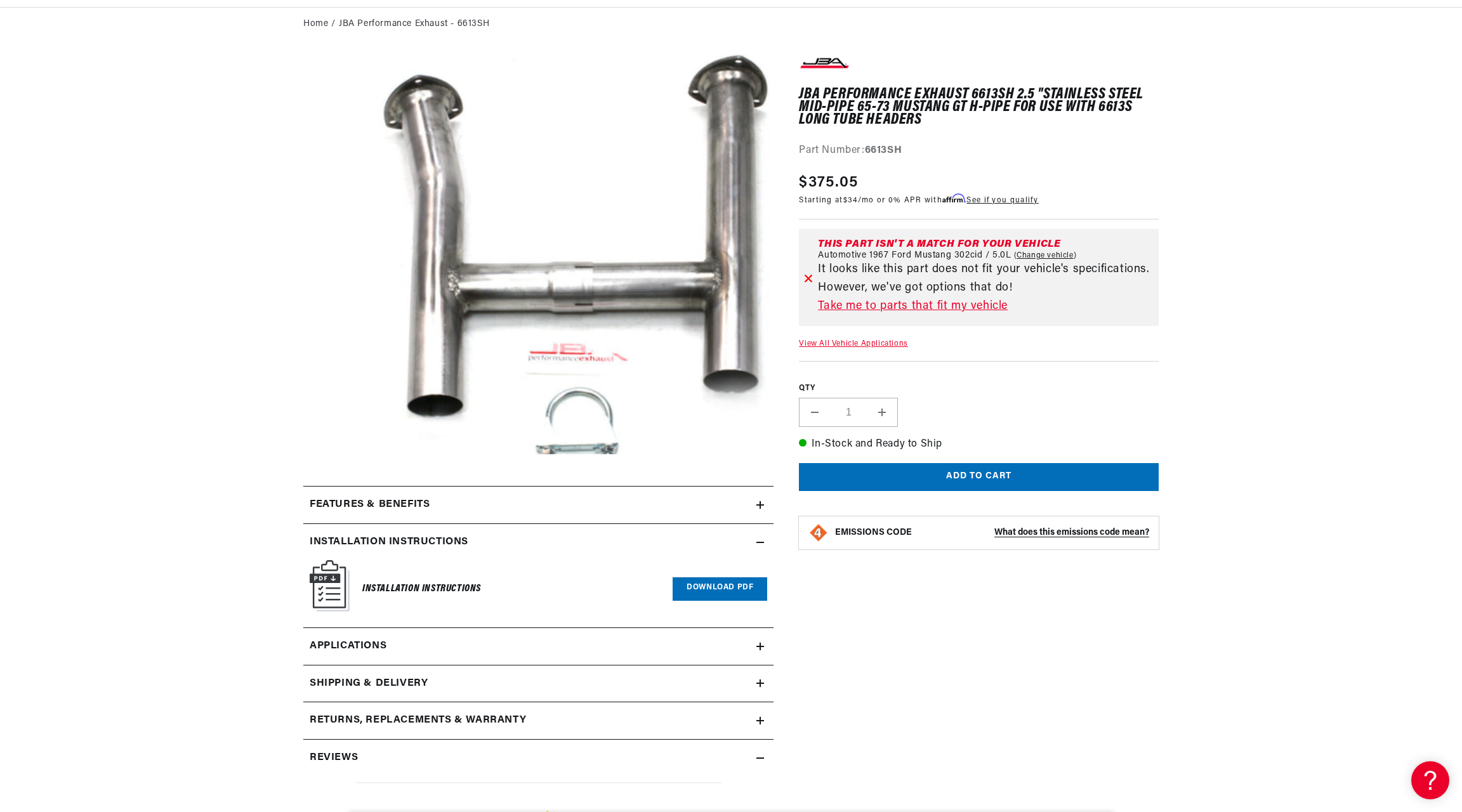
click at [714, 587] on link "Download PDF" at bounding box center [720, 589] width 94 height 23
drag, startPoint x: 866, startPoint y: 148, endPoint x: 906, endPoint y: 146, distance: 40.0
click at [906, 146] on div "Part Number: 6613SH" at bounding box center [979, 151] width 360 height 17
copy div "6613SH"
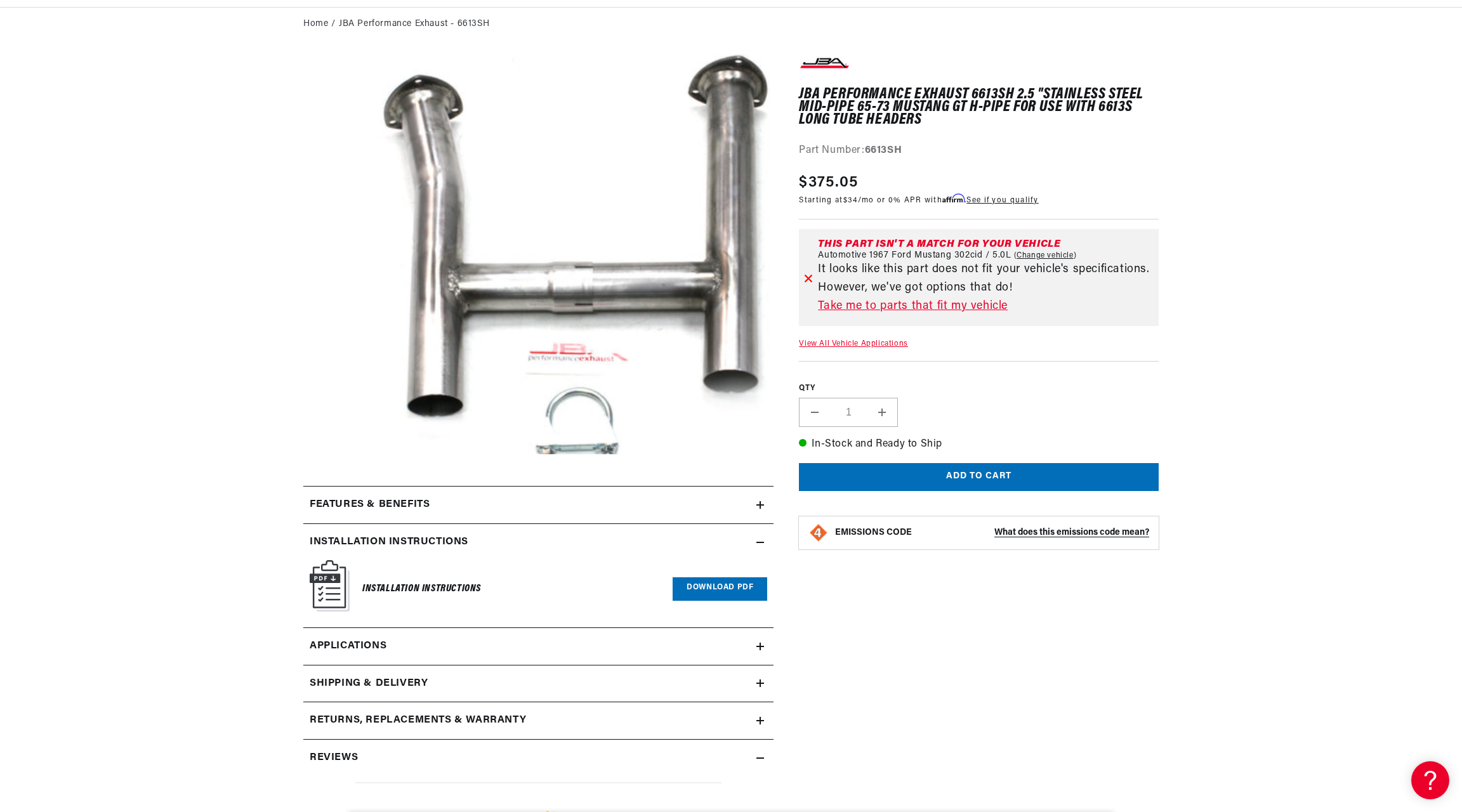
scroll to position [0, 385]
